Goal: Task Accomplishment & Management: Manage account settings

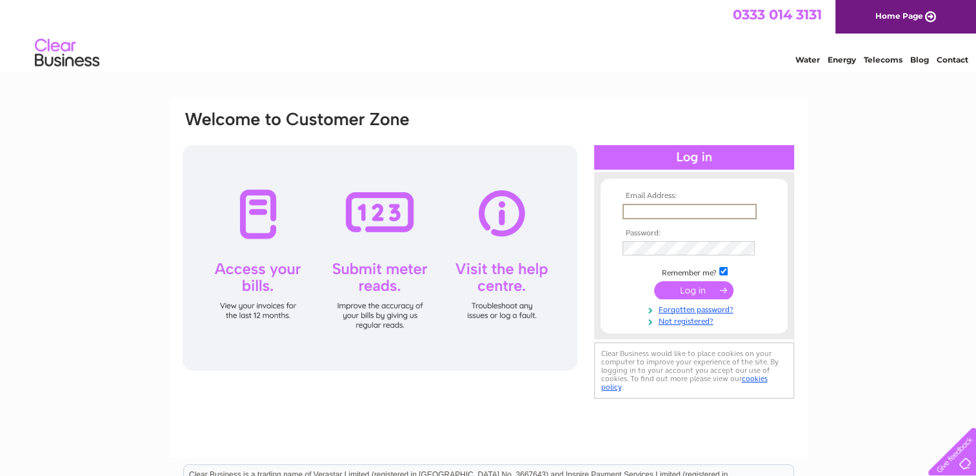
type input "dragonbarhastings@gmail.com"
click at [671, 283] on input "submit" at bounding box center [693, 289] width 79 height 18
click at [672, 289] on input "submit" at bounding box center [693, 289] width 79 height 18
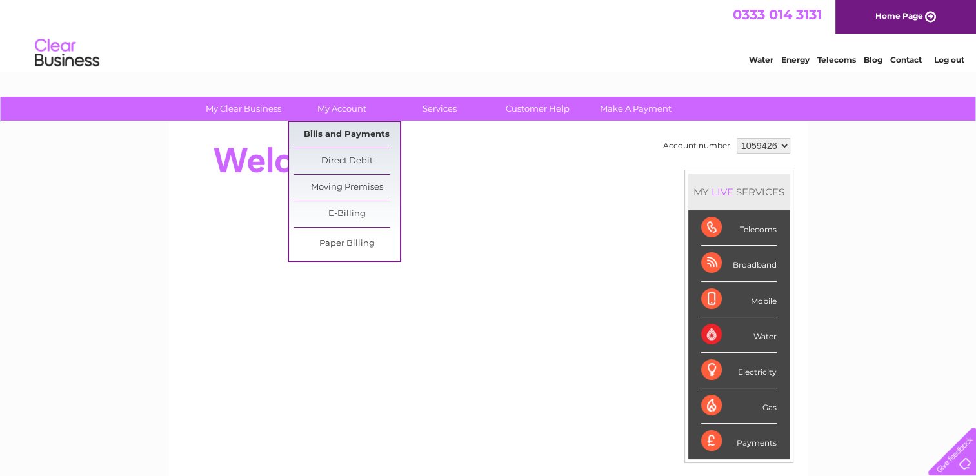
click at [360, 134] on link "Bills and Payments" at bounding box center [347, 135] width 106 height 26
click at [349, 138] on link "Bills and Payments" at bounding box center [347, 135] width 106 height 26
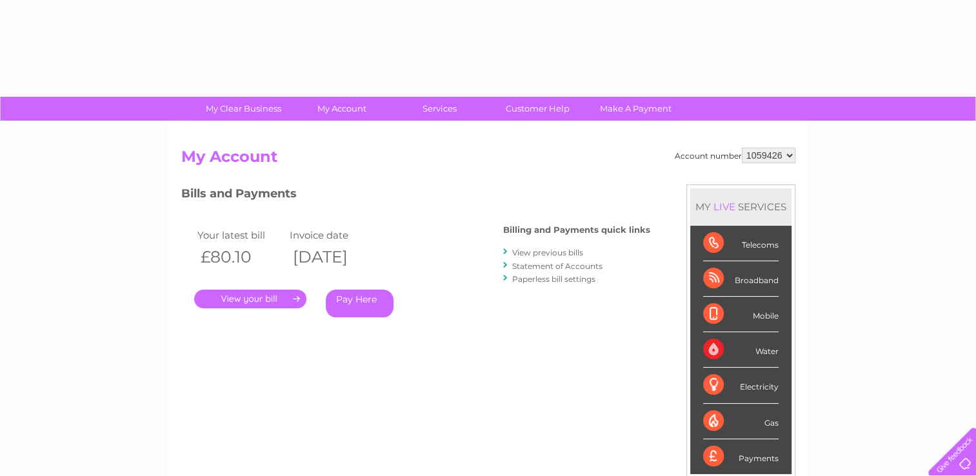
click at [296, 299] on link "." at bounding box center [250, 299] width 112 height 19
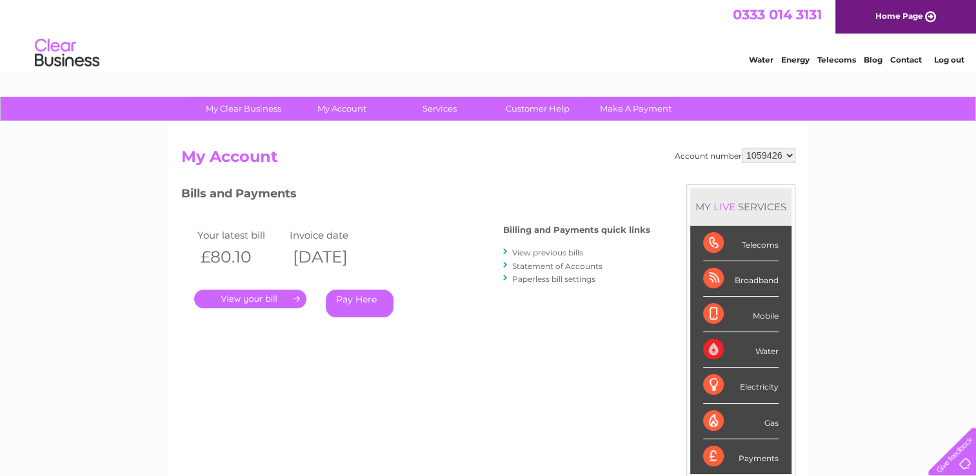
click at [248, 300] on link "." at bounding box center [250, 299] width 112 height 19
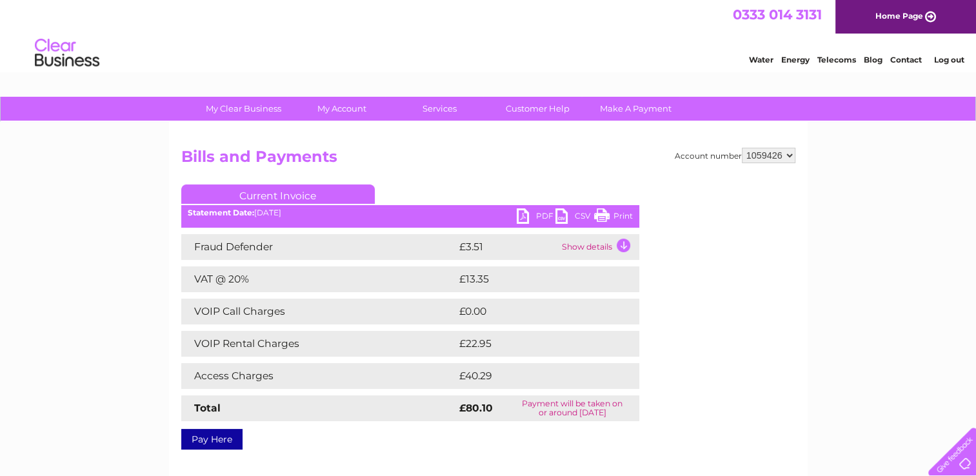
click at [542, 216] on link "PDF" at bounding box center [536, 217] width 39 height 19
click at [945, 60] on link "Log out" at bounding box center [949, 60] width 30 height 10
